Goal: Find specific page/section: Locate item on page

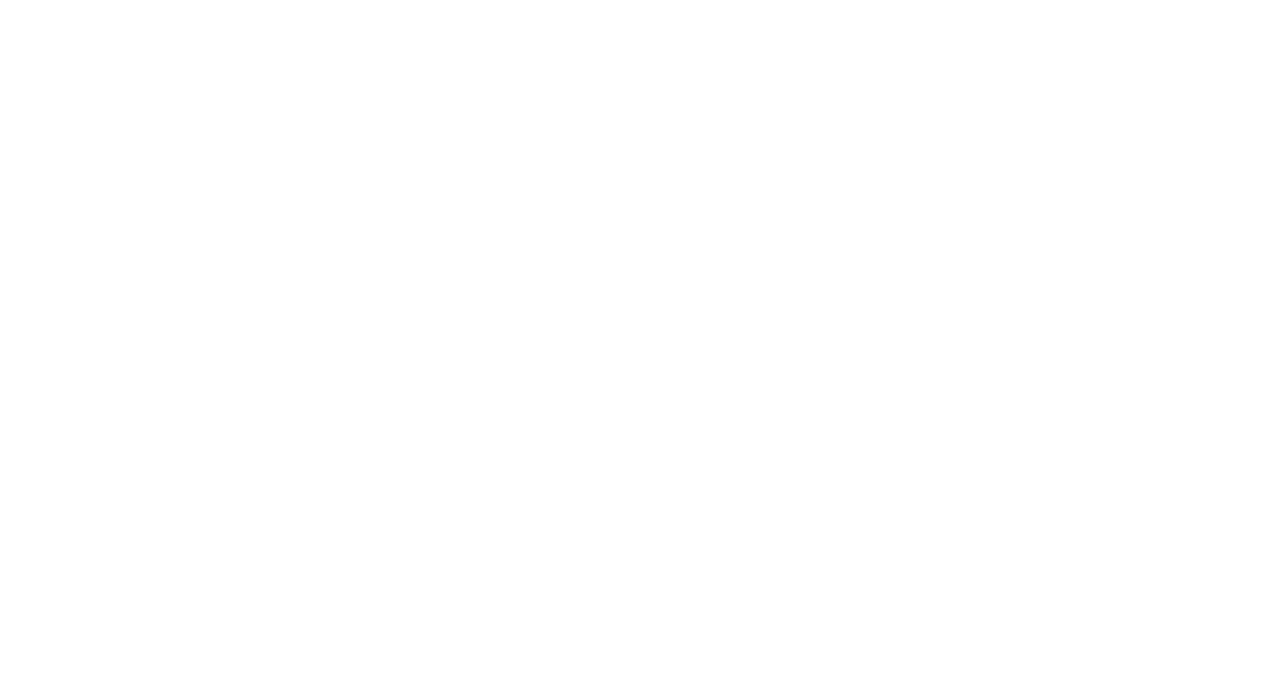
click at [419, 130] on div at bounding box center [638, 348] width 1276 height 697
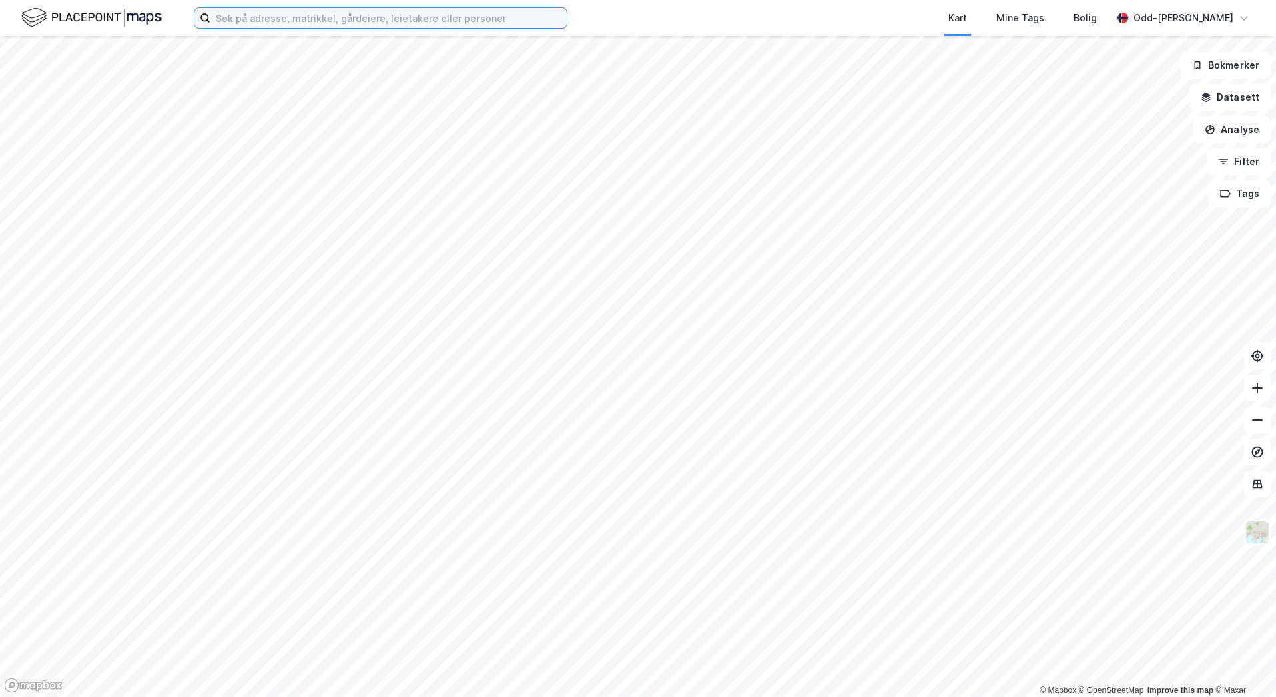
click at [248, 19] on input at bounding box center [388, 18] width 356 height 20
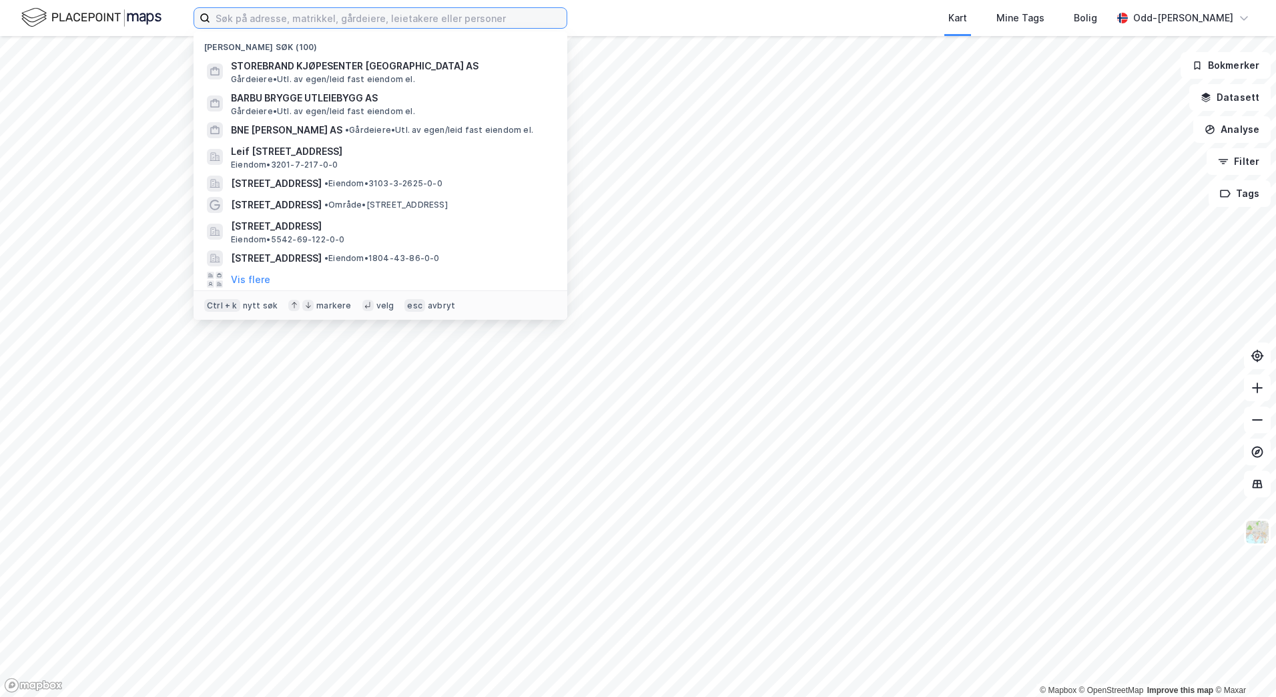
paste input "[STREET_ADDRESS]"
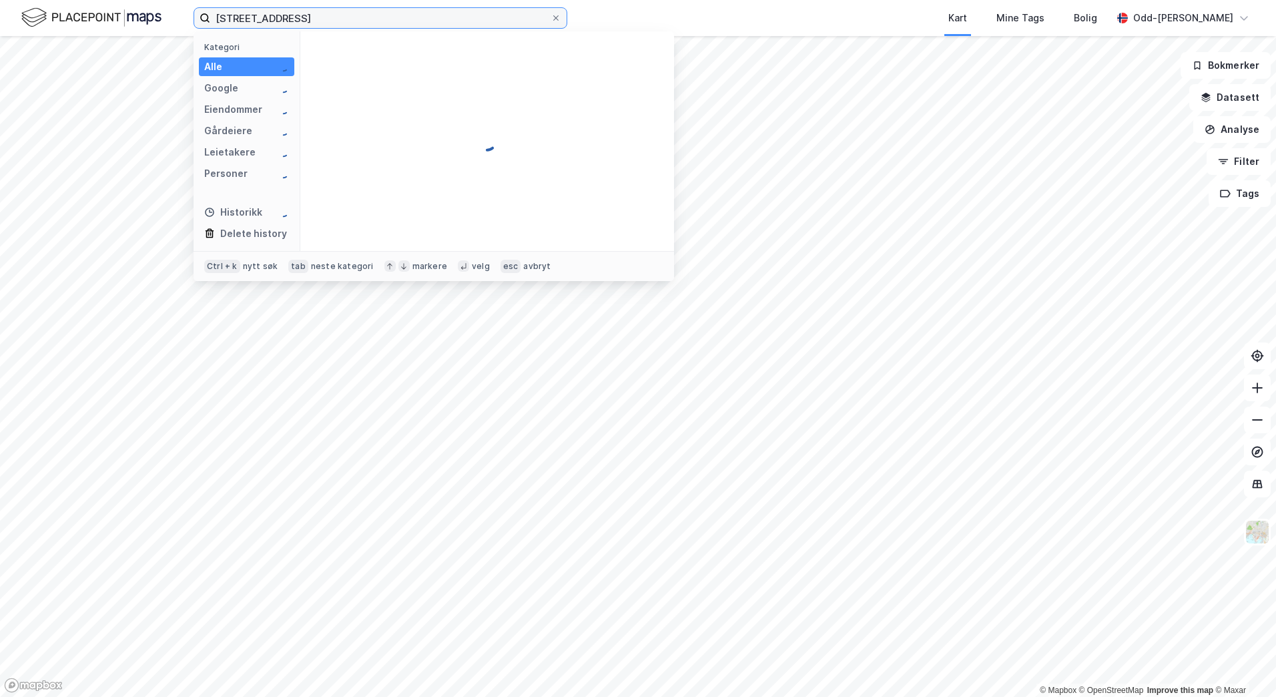
type input "[STREET_ADDRESS]"
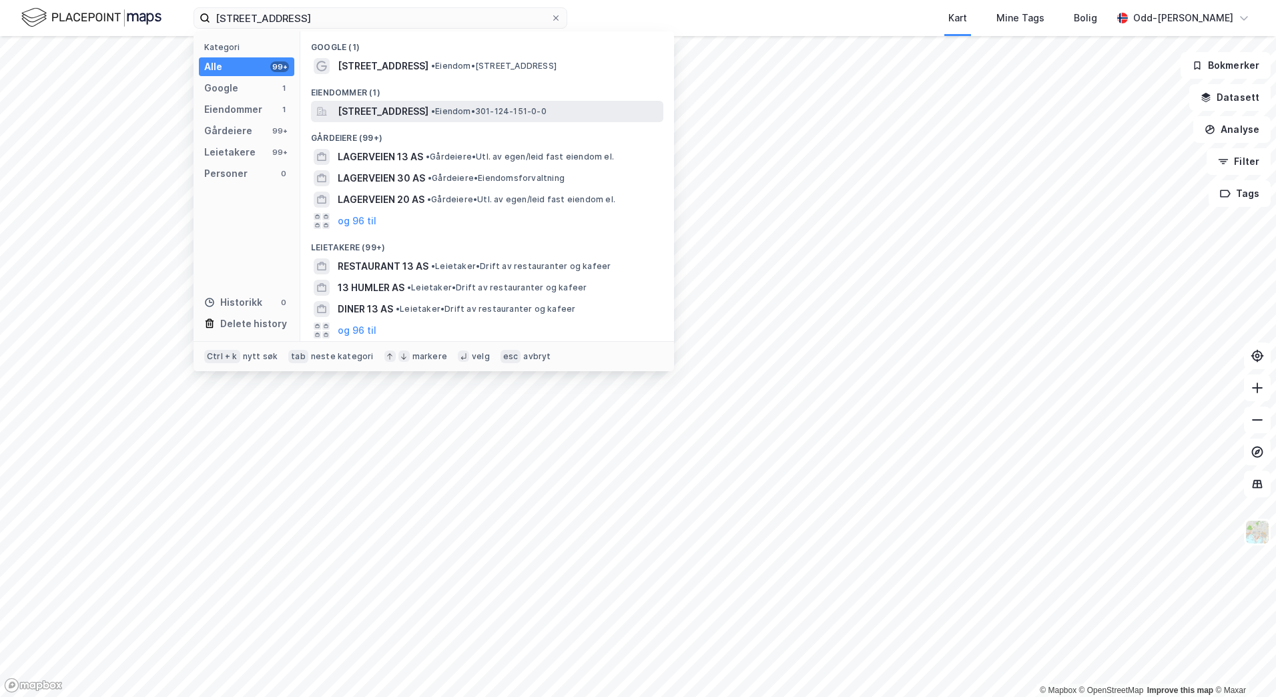
click at [365, 108] on span "[STREET_ADDRESS]" at bounding box center [383, 111] width 91 height 16
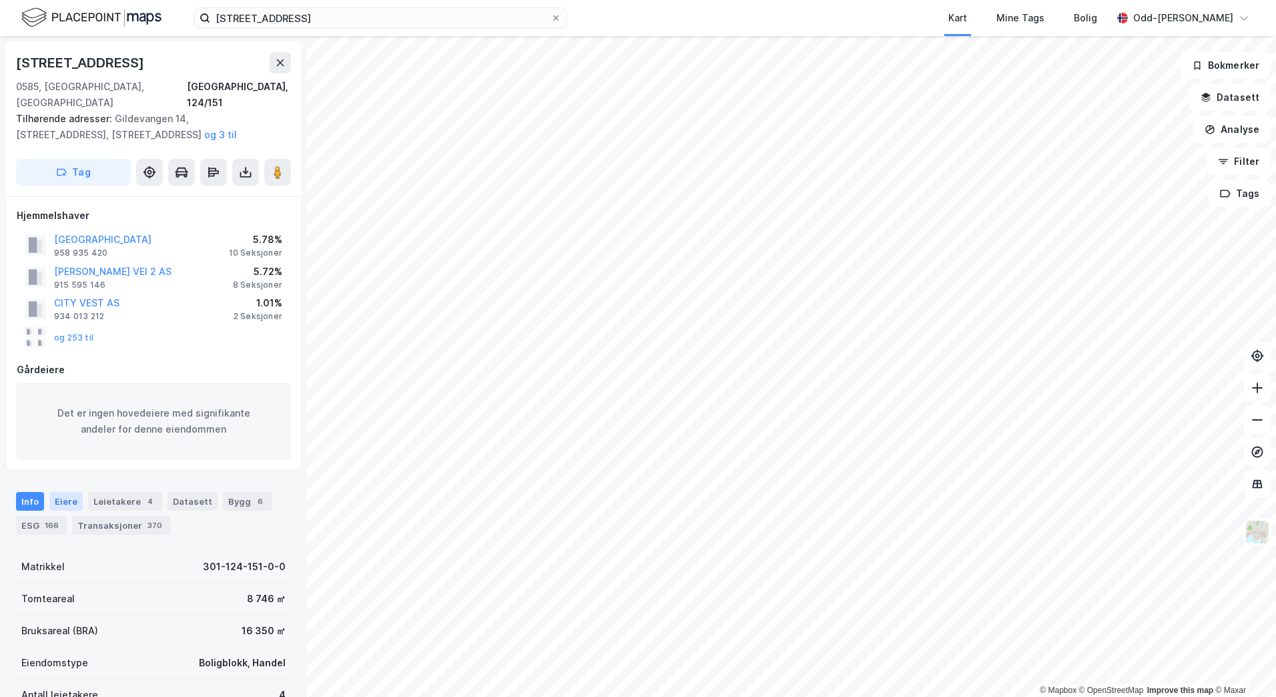
click at [61, 492] on div "Eiere" at bounding box center [65, 501] width 33 height 19
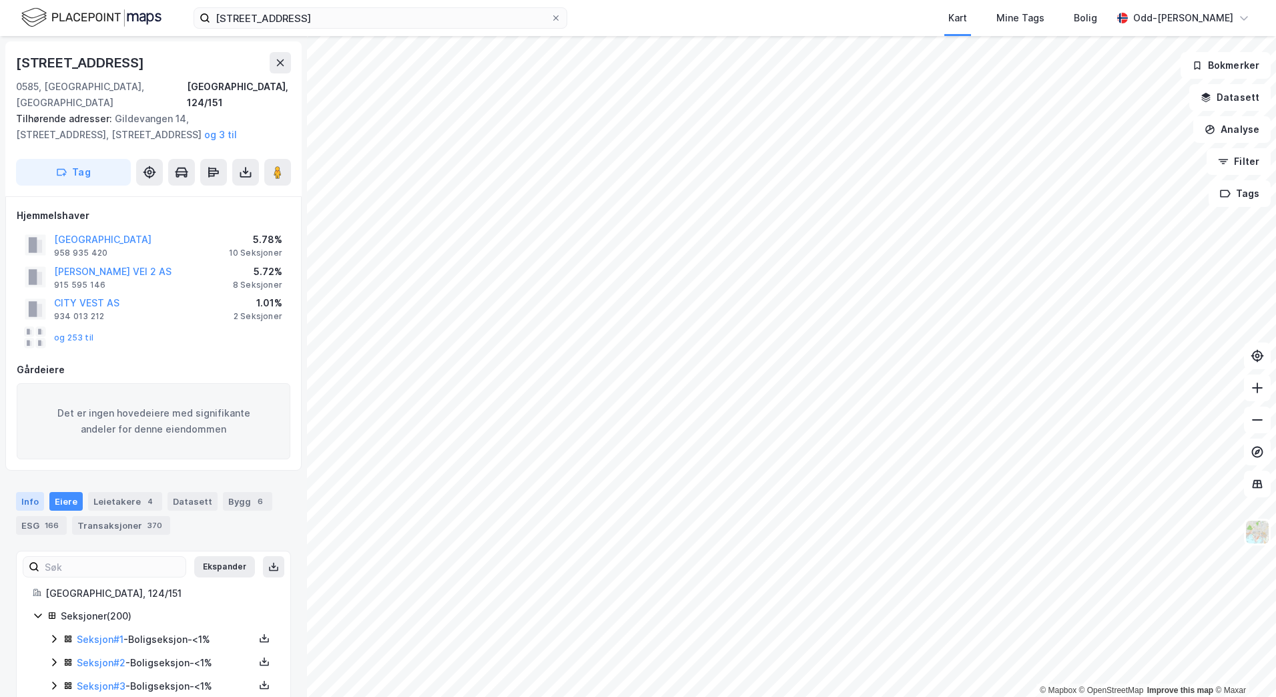
click at [22, 492] on div "Info" at bounding box center [30, 501] width 28 height 19
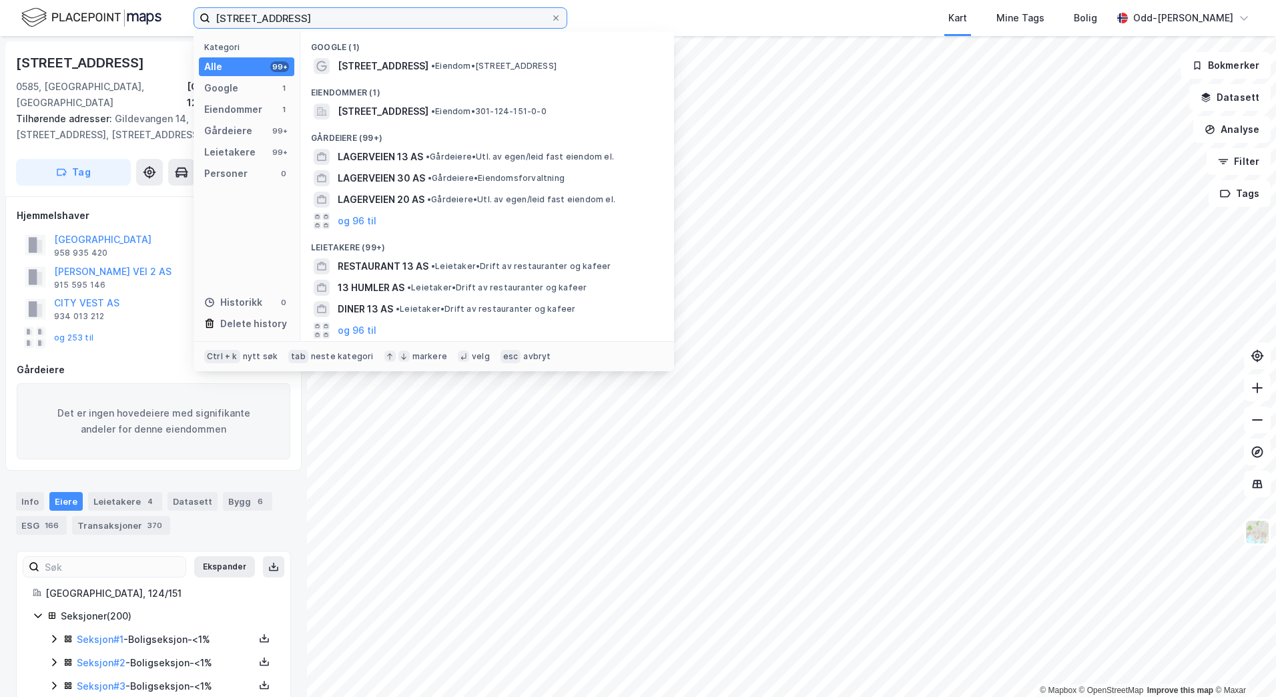
click at [314, 15] on input "[STREET_ADDRESS]" at bounding box center [380, 18] width 340 height 20
drag, startPoint x: 314, startPoint y: 15, endPoint x: 233, endPoint y: 20, distance: 80.9
click at [233, 20] on input "[STREET_ADDRESS]" at bounding box center [380, 18] width 340 height 20
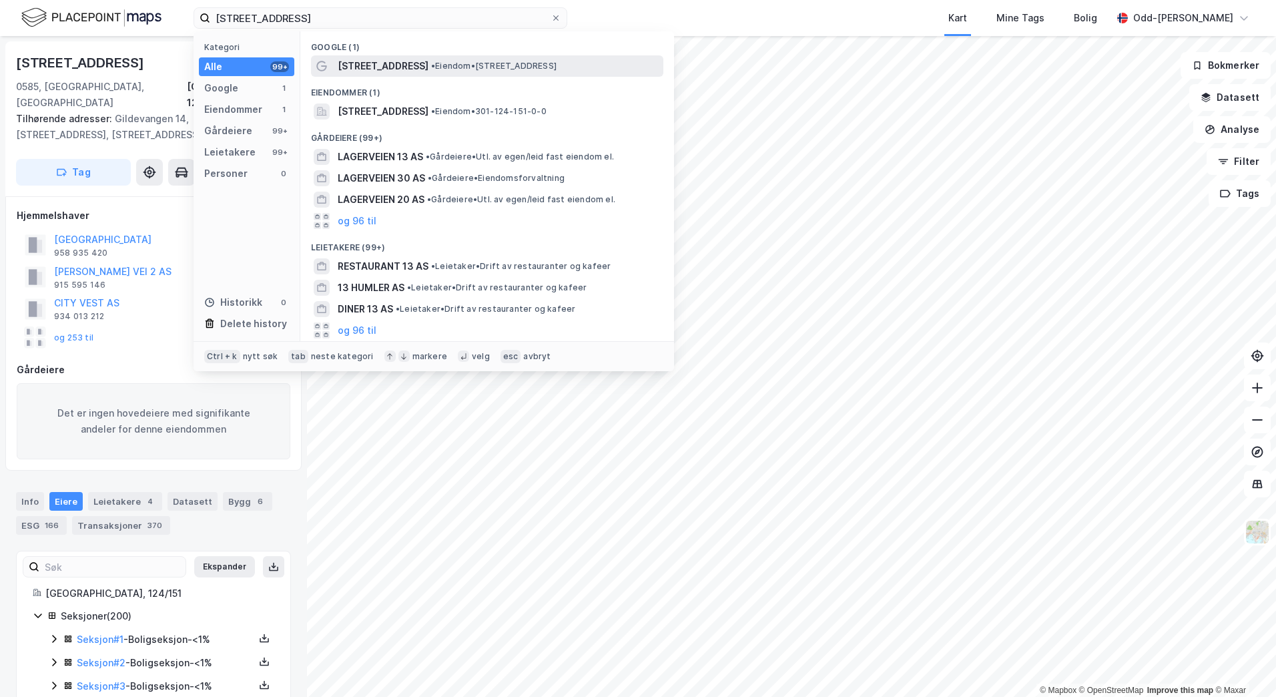
click at [356, 69] on span "[STREET_ADDRESS]" at bounding box center [383, 66] width 91 height 16
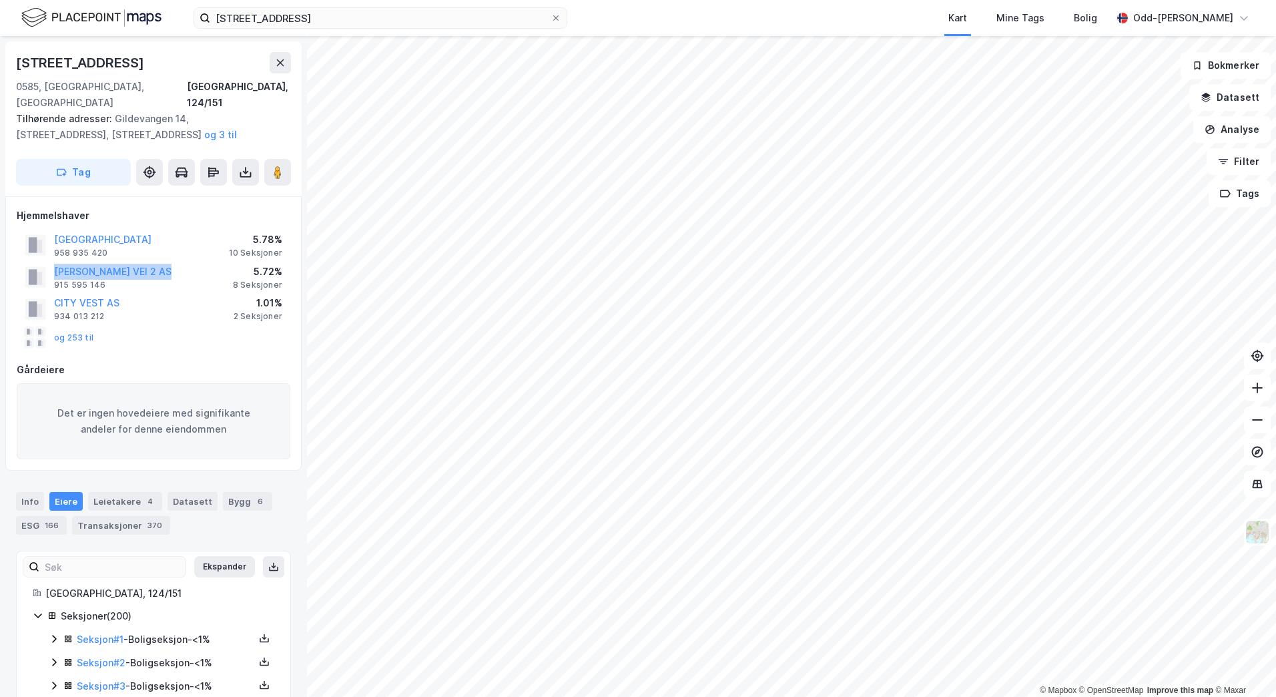
drag, startPoint x: 184, startPoint y: 254, endPoint x: 43, endPoint y: 252, distance: 140.9
click at [43, 261] on div "[PERSON_NAME] VEI 2 AS 915 595 146 5.72% 8 Seksjoner" at bounding box center [154, 277] width 274 height 32
copy button "[PERSON_NAME] VEI 2 AS"
